Goal: Task Accomplishment & Management: Use online tool/utility

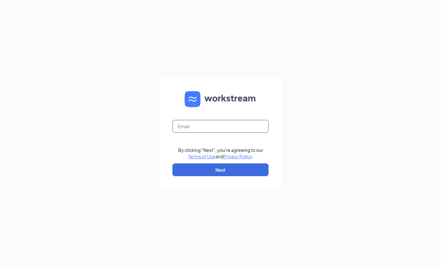
click at [220, 133] on input "text" at bounding box center [220, 126] width 96 height 13
click at [243, 133] on input "[EMAIL_ADDRESS]" at bounding box center [220, 126] width 96 height 13
click at [241, 133] on input "[EMAIL_ADDRESS]" at bounding box center [220, 126] width 96 height 13
type input "[EMAIL_ADDRESS][DOMAIN_NAME]"
click at [230, 176] on button "Next" at bounding box center [220, 170] width 96 height 13
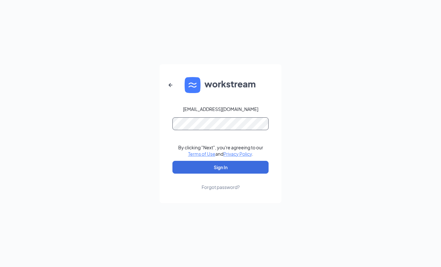
click at [228, 176] on form "[EMAIL_ADDRESS][DOMAIN_NAME] By clicking "Next", you're agreeing to our Terms o…" at bounding box center [220, 133] width 122 height 139
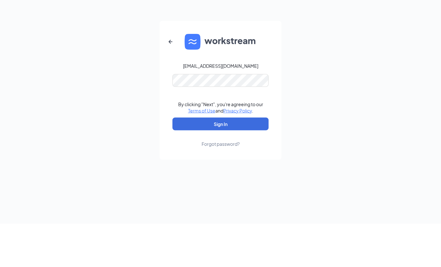
click at [220, 161] on button "Sign In" at bounding box center [220, 167] width 96 height 13
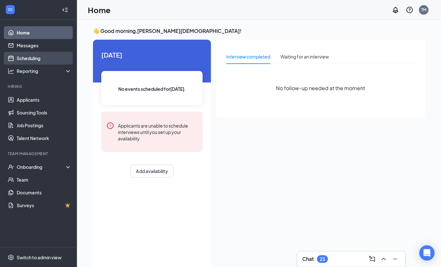
click at [31, 60] on link "Scheduling" at bounding box center [44, 58] width 55 height 13
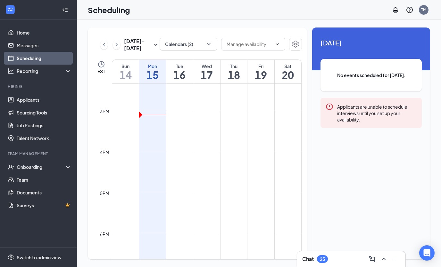
scroll to position [596, 0]
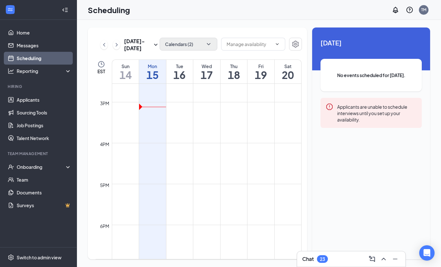
click at [210, 49] on button "Calendars (2)" at bounding box center [188, 44] width 58 height 13
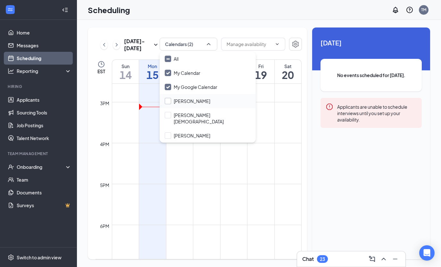
click at [174, 100] on div "Cameron Metten" at bounding box center [192, 101] width 36 height 6
click at [174, 100] on input "Cameron Metten" at bounding box center [187, 101] width 45 height 6
checkbox input "false"
click at [168, 114] on input "Ellie Male" at bounding box center [208, 118] width 86 height 13
checkbox input "true"
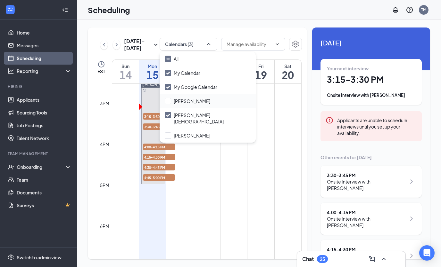
click at [168, 96] on div "Cameron Metten" at bounding box center [207, 101] width 96 height 14
checkbox input "true"
click at [168, 134] on div "Melody Smith" at bounding box center [207, 136] width 96 height 14
checkbox input "true"
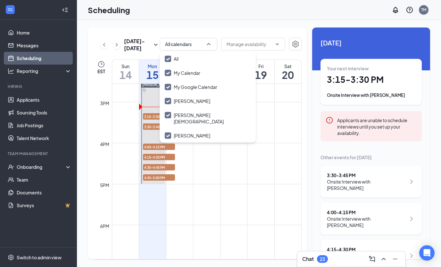
click at [195, 15] on div "Scheduling TM" at bounding box center [259, 10] width 364 height 20
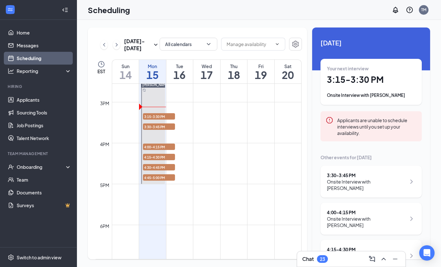
click at [352, 98] on div "Onsite Interview with Santiago Torres Matuz" at bounding box center [371, 95] width 88 height 6
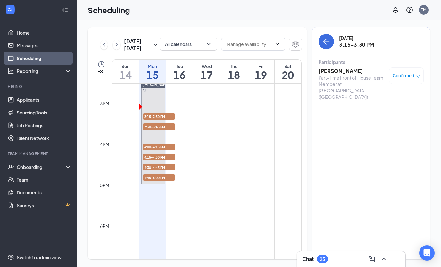
click at [349, 81] on div "Part-Time Front of House Team Member at Elkhart (IN)" at bounding box center [351, 88] width 67 height 26
click at [350, 65] on div "Participants" at bounding box center [370, 62] width 105 height 6
click at [349, 69] on h3 "Santiago Torres Matuz" at bounding box center [351, 71] width 67 height 7
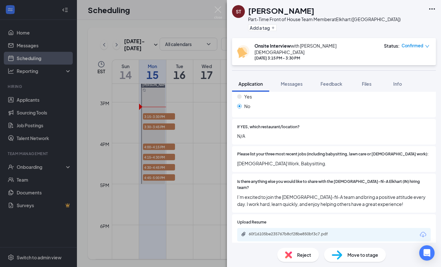
scroll to position [210, 0]
